Goal: Complete application form

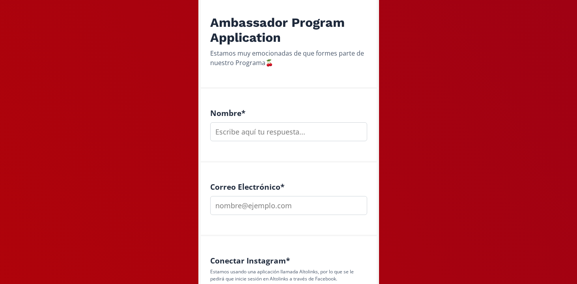
scroll to position [160, 0]
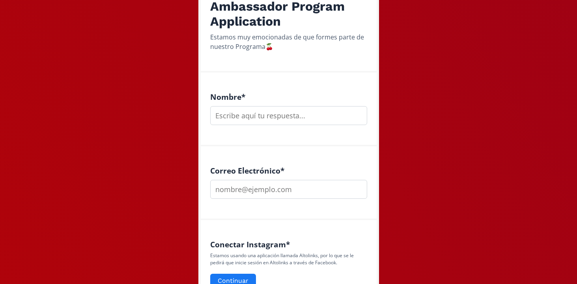
click at [237, 122] on input "text" at bounding box center [288, 115] width 157 height 19
type input "[PERSON_NAME]"
click at [256, 191] on input "email" at bounding box center [288, 189] width 157 height 19
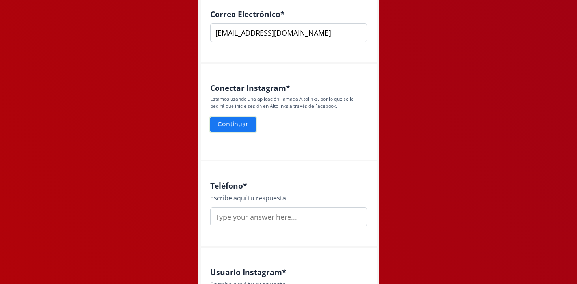
scroll to position [314, 0]
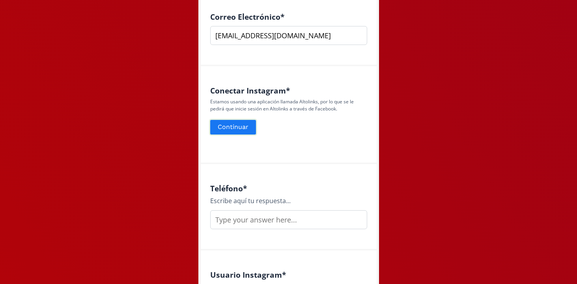
type input "[EMAIL_ADDRESS][DOMAIN_NAME]"
click at [235, 126] on button "Continuar" at bounding box center [233, 127] width 48 height 17
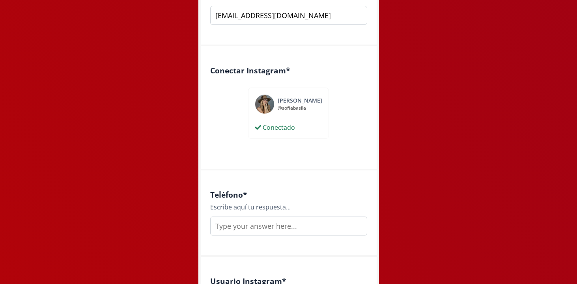
scroll to position [375, 0]
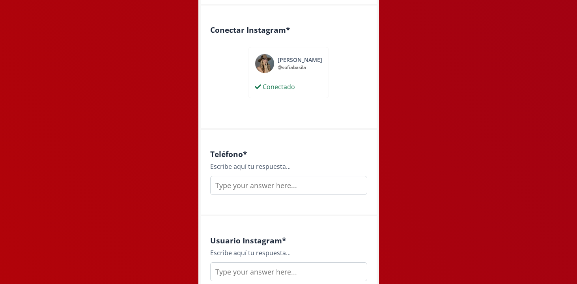
click at [278, 187] on input "text" at bounding box center [288, 185] width 157 height 19
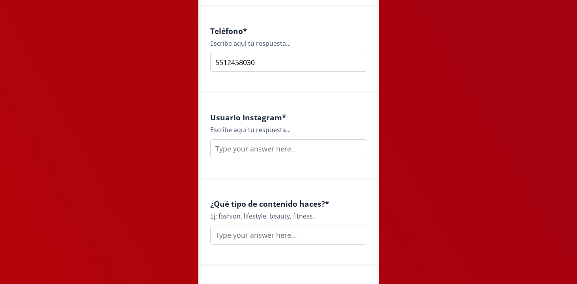
scroll to position [504, 0]
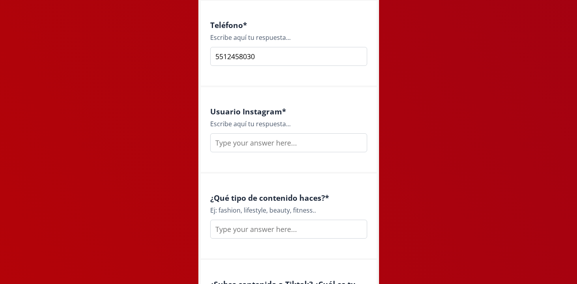
type input "5512458030"
click at [268, 144] on input "text" at bounding box center [288, 142] width 157 height 19
type input "sofiabasila"
click at [271, 231] on input "text" at bounding box center [288, 229] width 157 height 19
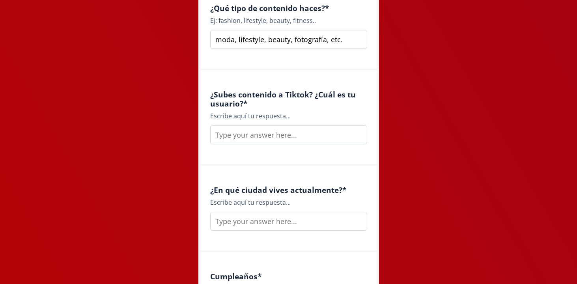
scroll to position [700, 0]
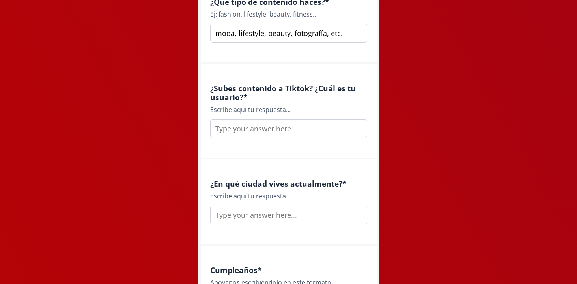
type input "moda, lifestyle, beauty, fotografía, etc."
click at [250, 133] on input "text" at bounding box center [288, 128] width 157 height 19
type input "s"
type input "Más o menos retomando @sofiabasila"
click at [240, 217] on input "text" at bounding box center [288, 214] width 157 height 19
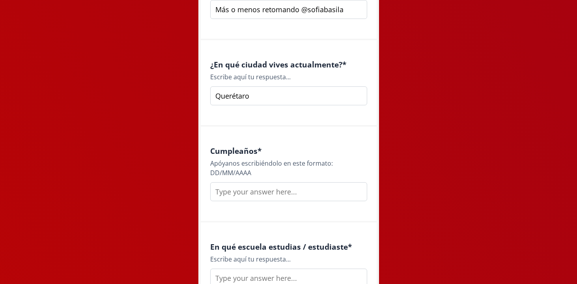
scroll to position [823, 0]
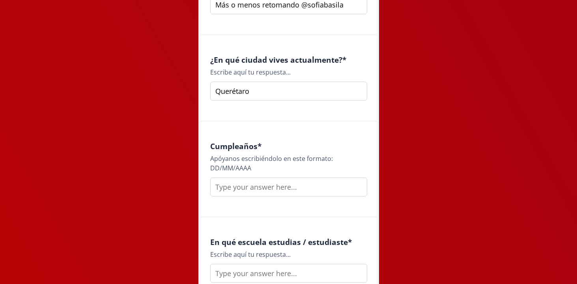
type input "Querétaro"
click at [242, 186] on input "text" at bounding box center [288, 186] width 157 height 19
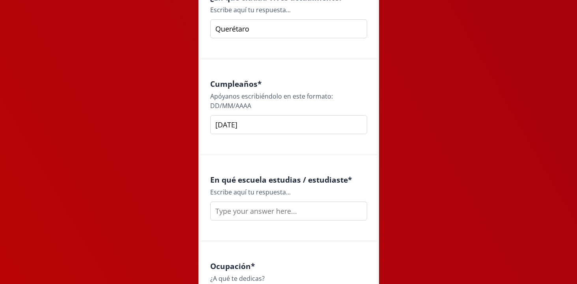
scroll to position [887, 0]
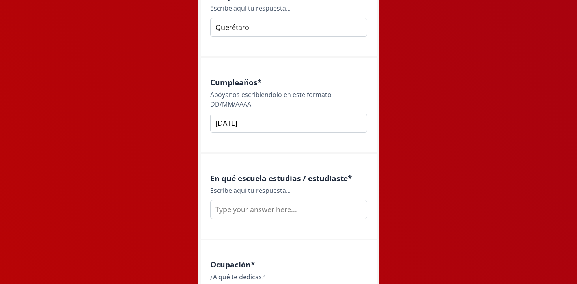
type input "[DATE]"
click at [245, 145] on div "Cumpleaños * Apóyanos escribiéndolo en este formato: DD/MM/AAAA [DATE]" at bounding box center [289, 106] width 176 height 96
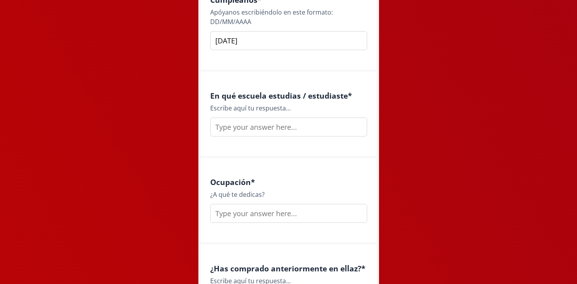
scroll to position [972, 0]
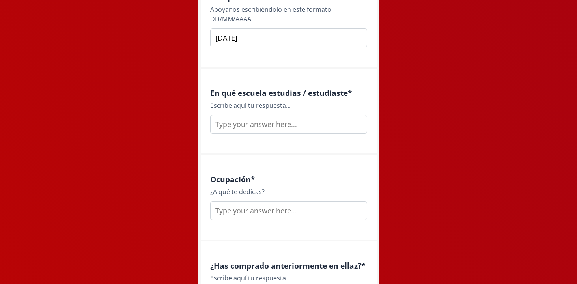
click at [246, 127] on input "text" at bounding box center [288, 124] width 157 height 19
type input "Cumbres/[GEOGRAPHIC_DATA]"
click at [242, 212] on input "text" at bounding box center [288, 210] width 157 height 19
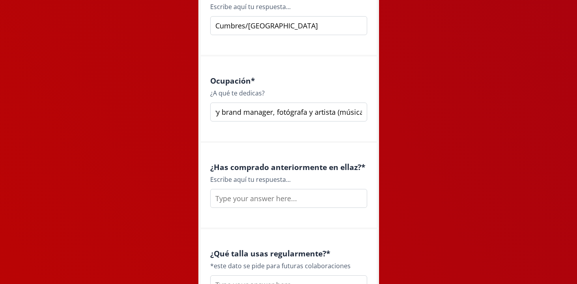
scroll to position [0, 153]
type input "Comunicóloga, fashion communication, luxury brand manager, fotógrafa y artista …"
click at [245, 201] on input "text" at bounding box center [288, 198] width 157 height 19
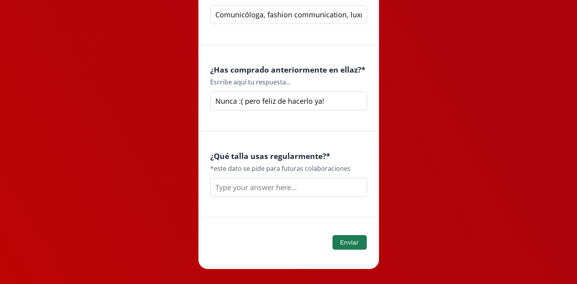
scroll to position [1173, 0]
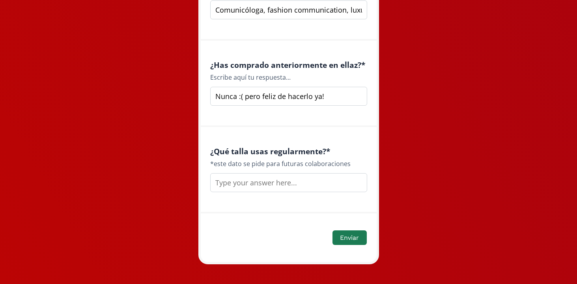
drag, startPoint x: 326, startPoint y: 96, endPoint x: 287, endPoint y: 98, distance: 39.1
click at [287, 98] on input "Nunca :( pero feliz de hacerlo ya!" at bounding box center [288, 96] width 157 height 19
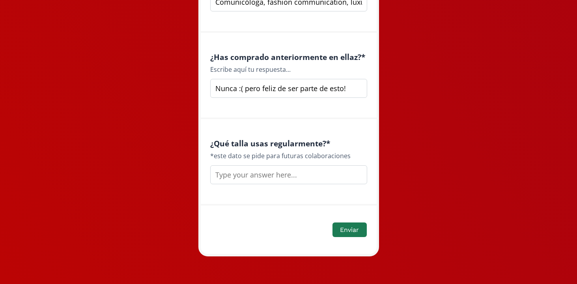
type input "Nunca :( pero feliz de ser parte de esto!"
click at [255, 177] on input "text" at bounding box center [288, 174] width 157 height 19
type input "XS-S"
click at [348, 229] on button "Enviar" at bounding box center [349, 229] width 36 height 17
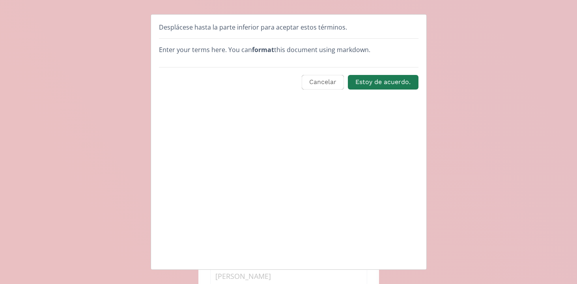
scroll to position [0, 0]
click at [376, 81] on button "Estoy de acuerdo." at bounding box center [382, 82] width 73 height 17
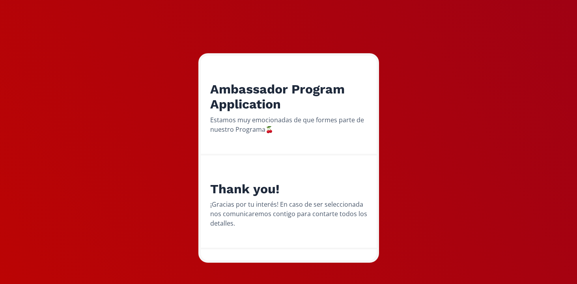
scroll to position [84, 0]
